Goal: Information Seeking & Learning: Learn about a topic

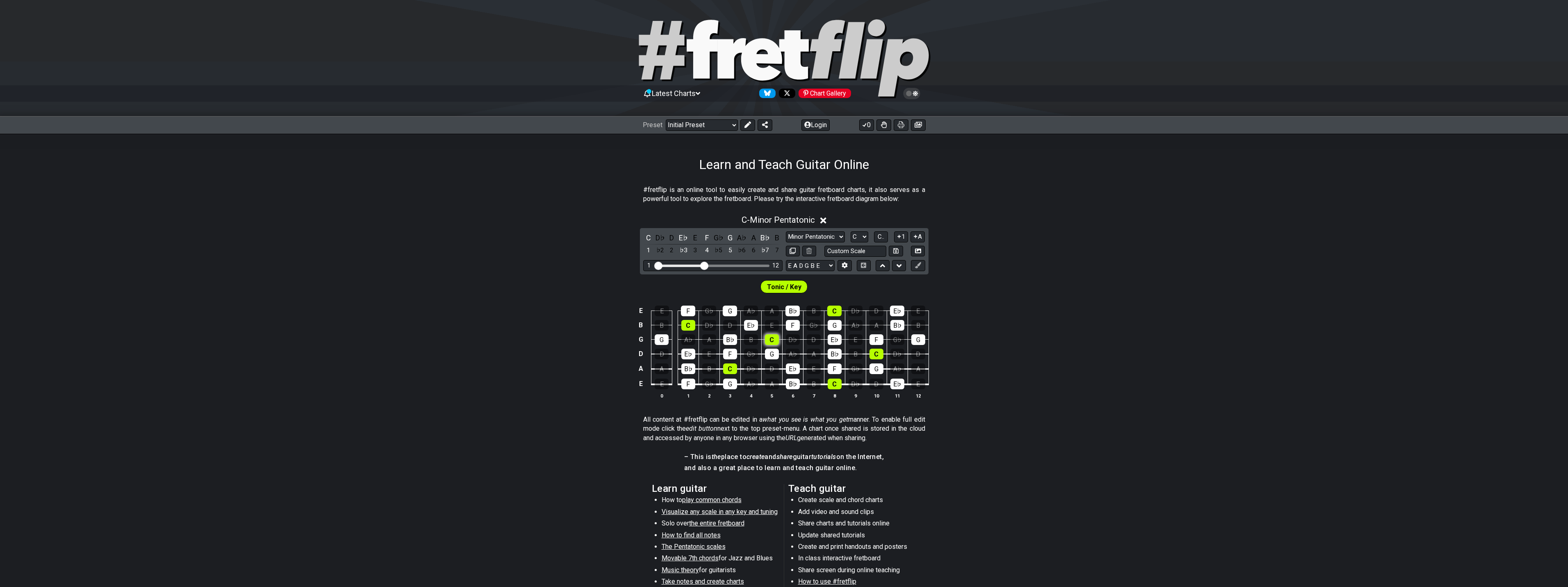
click at [772, 340] on div "C" at bounding box center [772, 339] width 14 height 10
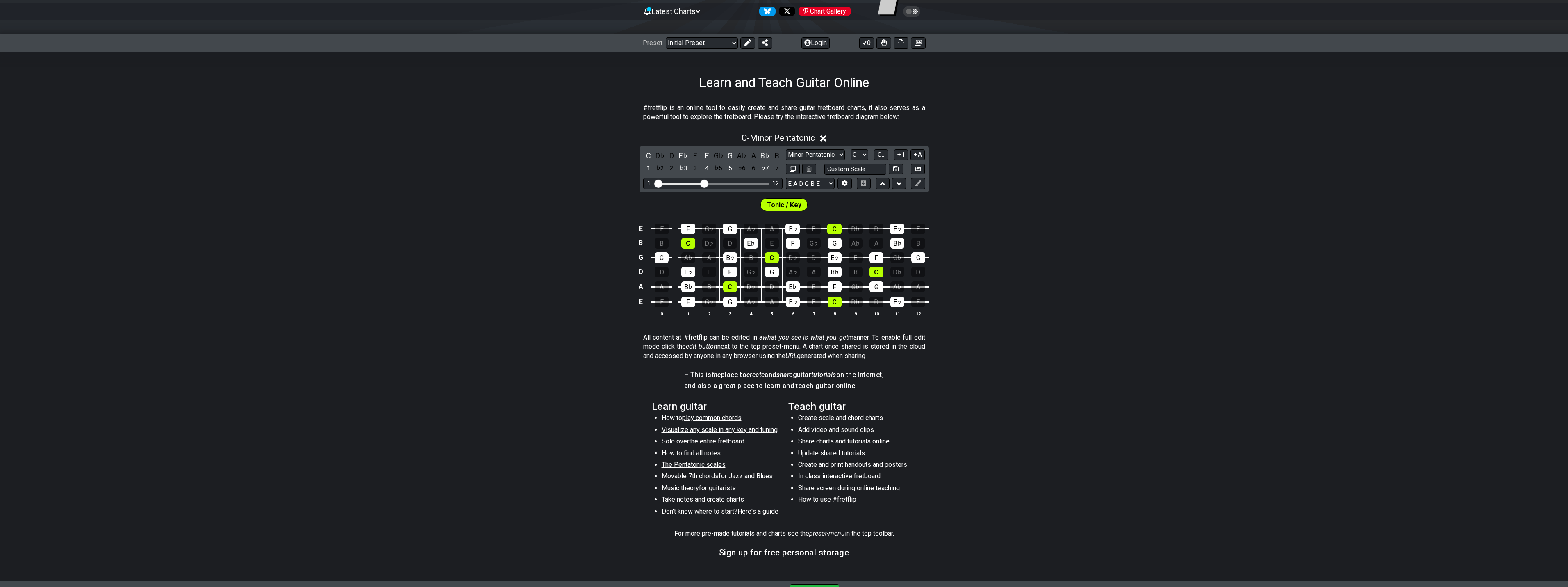
click at [721, 417] on span "play common chords" at bounding box center [711, 418] width 59 height 8
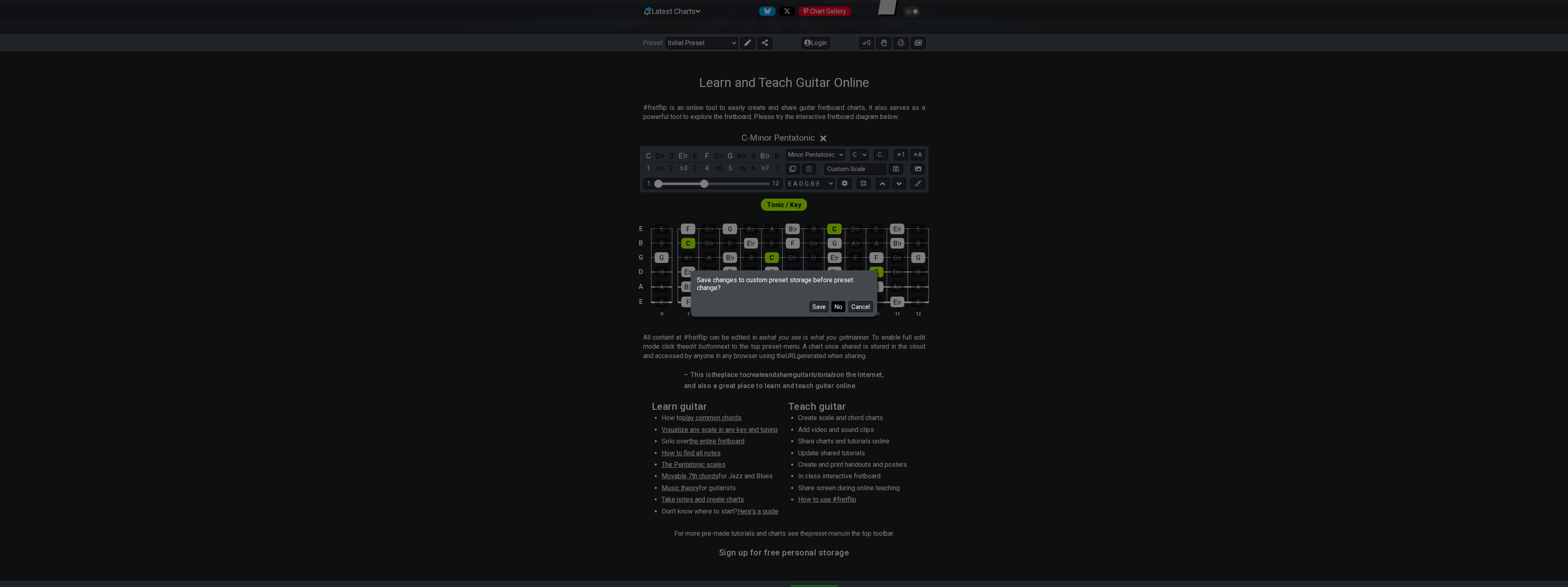
click at [845, 307] on button "No" at bounding box center [838, 306] width 14 height 11
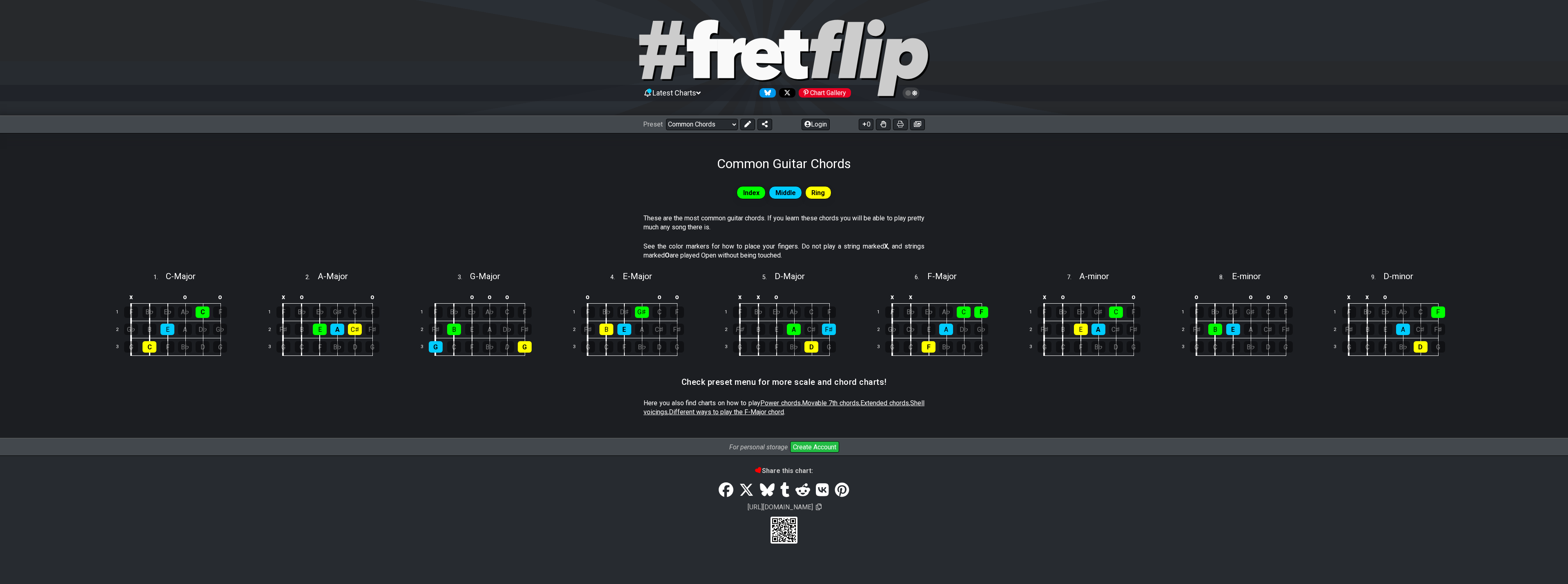
click at [795, 36] on icon at bounding box center [794, 55] width 29 height 49
select select "/welcome"
select select "C"
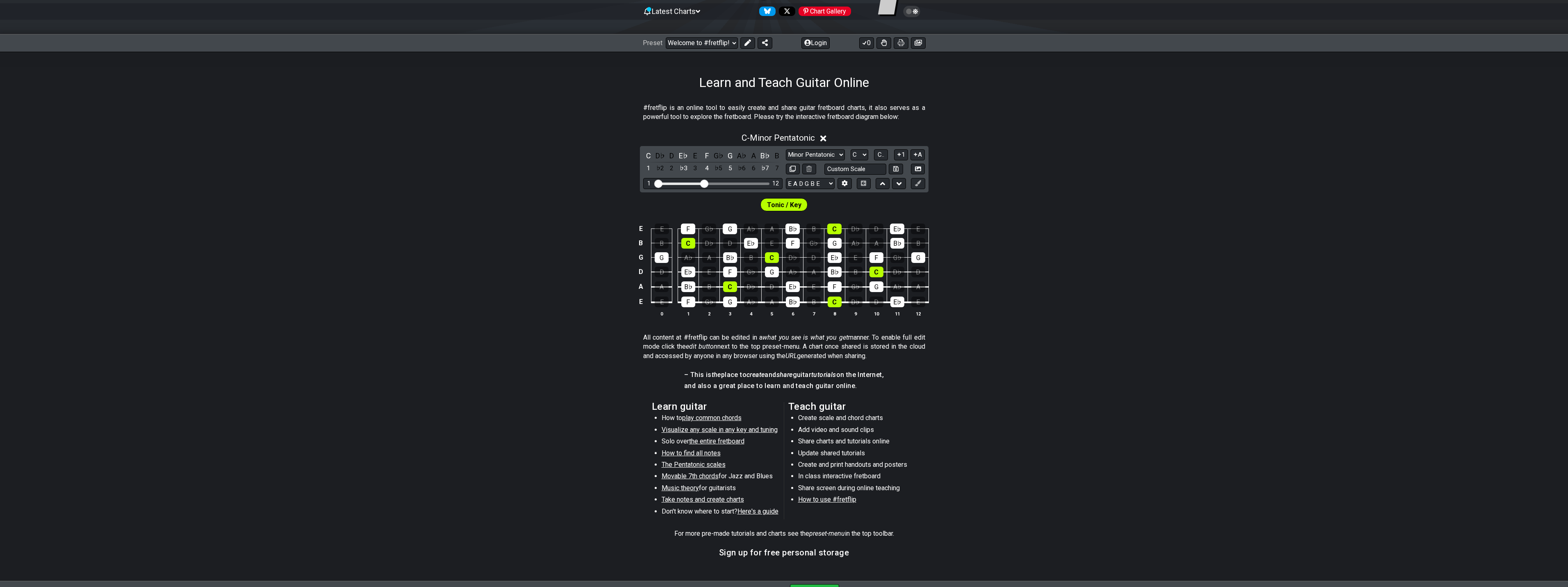
scroll to position [193, 0]
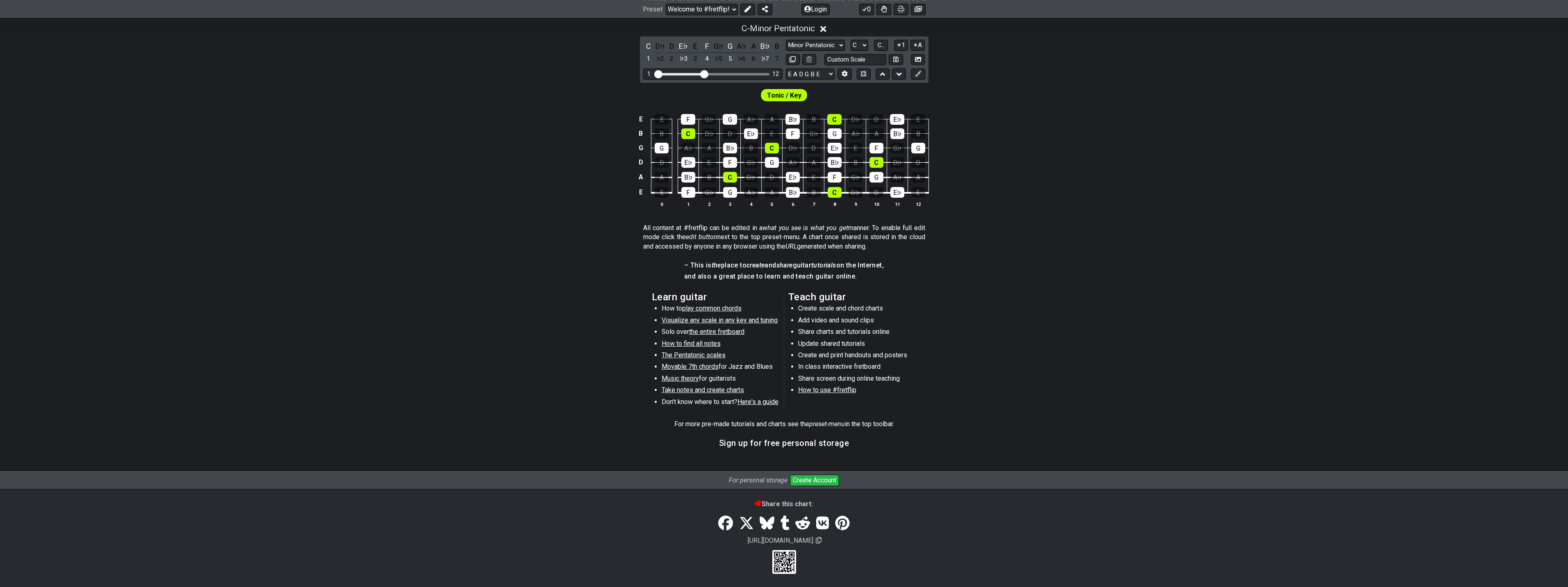
click at [682, 377] on span "Music theory" at bounding box center [680, 378] width 37 height 8
select select "/scale-degrees-and-intervals"
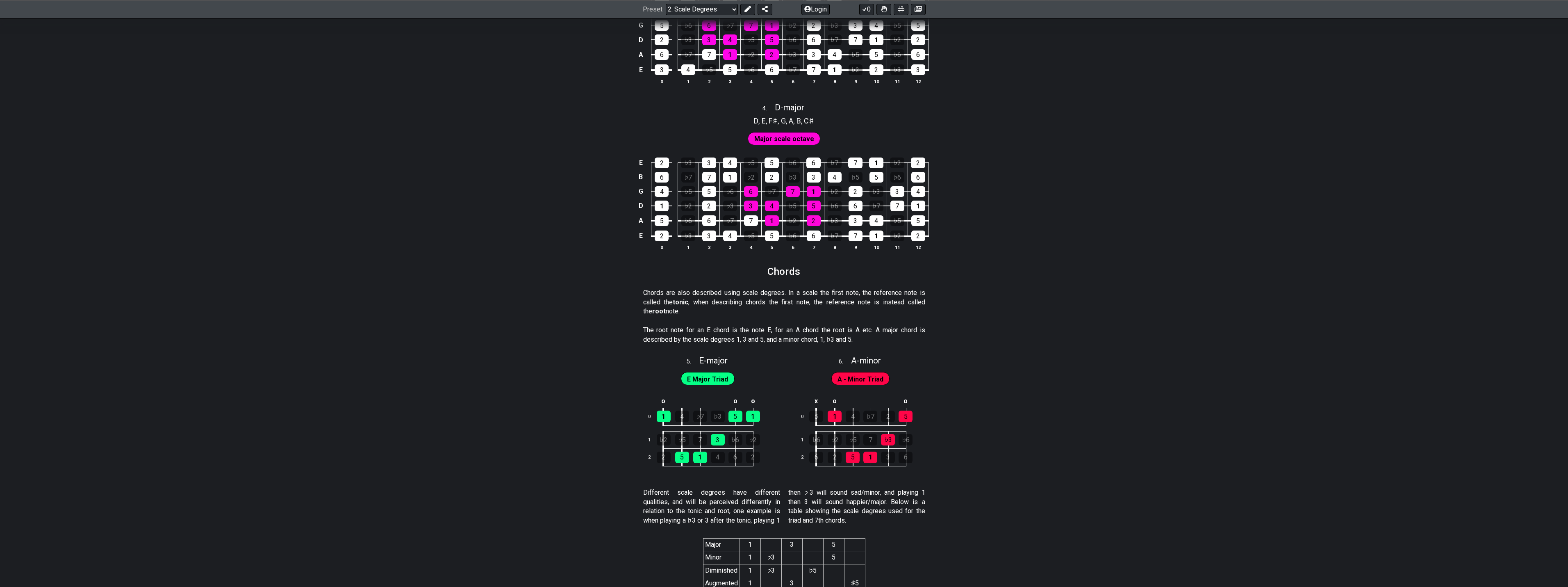
scroll to position [1272, 0]
